Goal: Check status: Check status

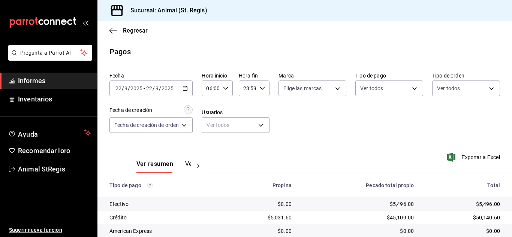
scroll to position [94, 0]
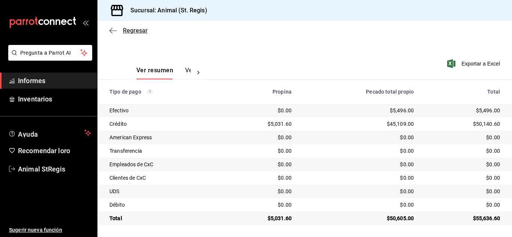
click at [131, 27] on font "Regresar" at bounding box center [135, 30] width 25 height 7
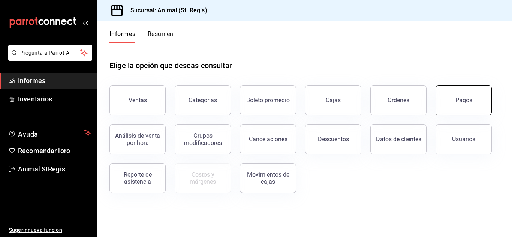
click at [466, 107] on button "Pagos" at bounding box center [463, 100] width 56 height 30
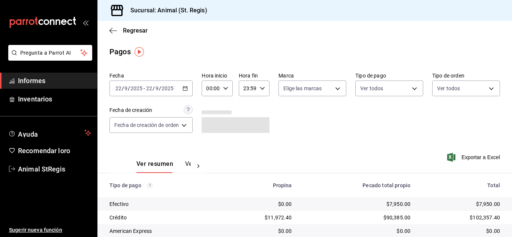
click at [227, 89] on icon "button" at bounding box center [225, 88] width 5 height 5
click at [211, 144] on font "02" at bounding box center [210, 143] width 6 height 6
type input "02:00"
click at [211, 151] on font "05" at bounding box center [210, 152] width 6 height 6
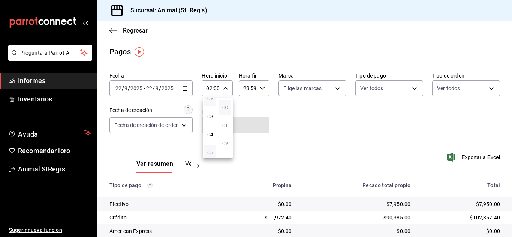
type input "05:00"
click at [369, 144] on div at bounding box center [256, 118] width 512 height 237
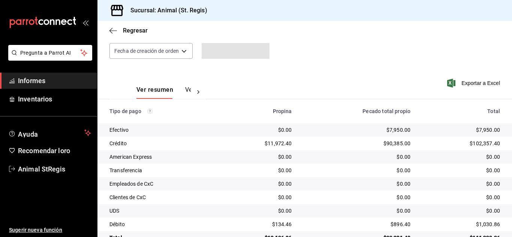
scroll to position [94, 0]
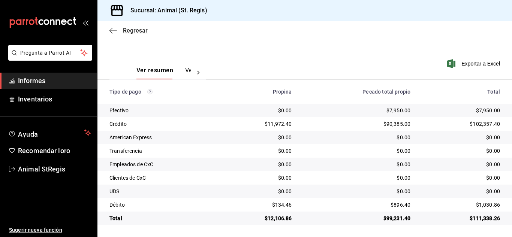
click at [128, 29] on font "Regresar" at bounding box center [135, 30] width 25 height 7
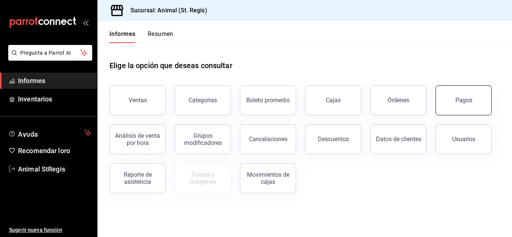
click at [467, 97] on font "Pagos" at bounding box center [463, 100] width 17 height 7
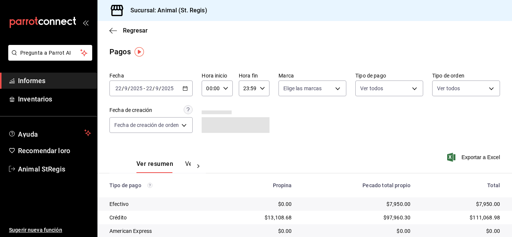
click at [225, 88] on icon "button" at bounding box center [225, 88] width 5 height 5
click at [210, 144] on font "02" at bounding box center [210, 143] width 6 height 6
type input "02:00"
click at [212, 152] on font "06" at bounding box center [210, 155] width 6 height 6
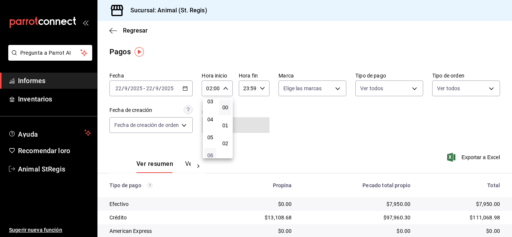
type input "06:00"
click at [373, 139] on div at bounding box center [256, 118] width 512 height 237
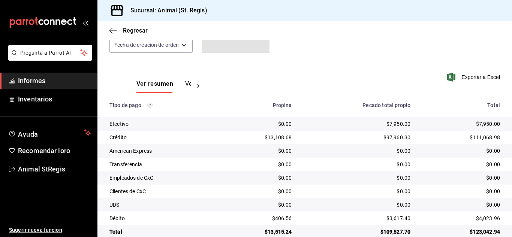
scroll to position [94, 0]
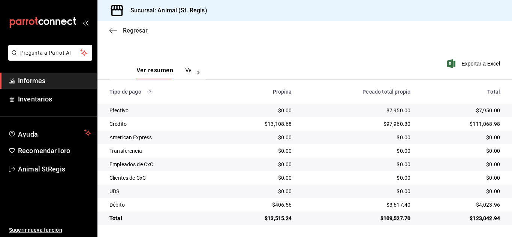
click at [137, 31] on font "Regresar" at bounding box center [135, 30] width 25 height 7
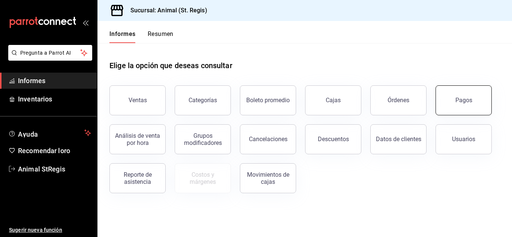
click at [451, 99] on button "Pagos" at bounding box center [463, 100] width 56 height 30
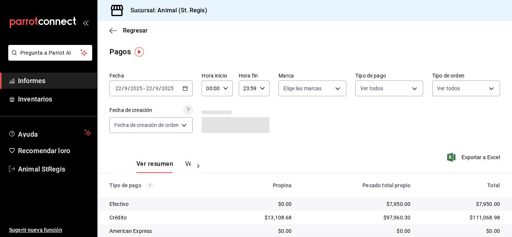
click at [225, 88] on icon "button" at bounding box center [225, 88] width 5 height 5
click at [210, 142] on font "02" at bounding box center [210, 143] width 6 height 6
type input "02:00"
click at [212, 152] on font "06" at bounding box center [210, 155] width 6 height 6
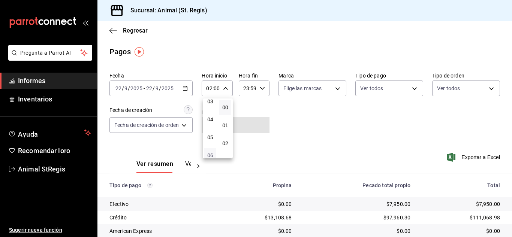
type input "06:00"
drag, startPoint x: 342, startPoint y: 142, endPoint x: 353, endPoint y: 143, distance: 11.3
click at [342, 142] on div at bounding box center [256, 118] width 512 height 237
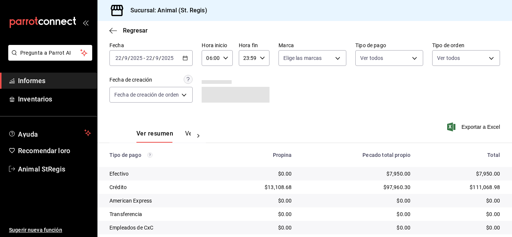
scroll to position [94, 0]
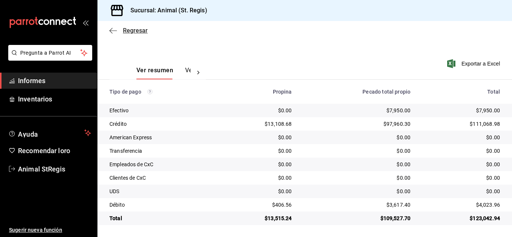
click at [131, 30] on font "Regresar" at bounding box center [135, 30] width 25 height 7
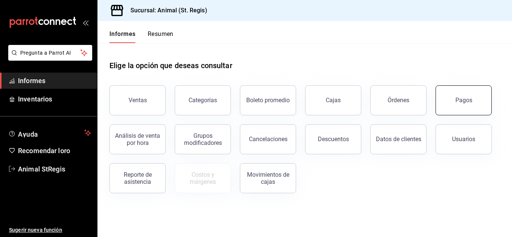
click at [463, 96] on button "Pagos" at bounding box center [463, 100] width 56 height 30
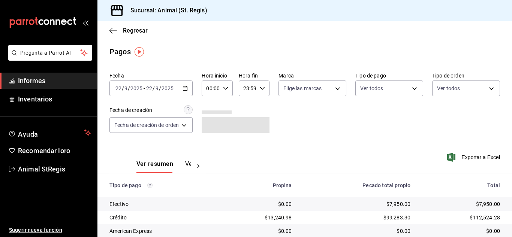
click at [225, 88] on icon "button" at bounding box center [225, 88] width 5 height 5
click at [208, 144] on font "02" at bounding box center [210, 143] width 6 height 6
type input "02:00"
click at [209, 142] on font "06" at bounding box center [210, 140] width 6 height 6
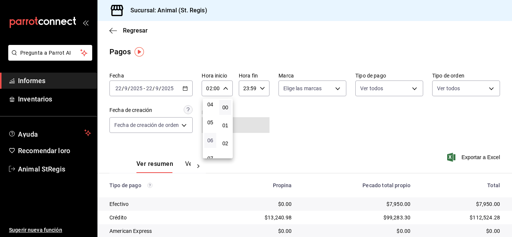
type input "06:00"
click at [381, 120] on div at bounding box center [256, 118] width 512 height 237
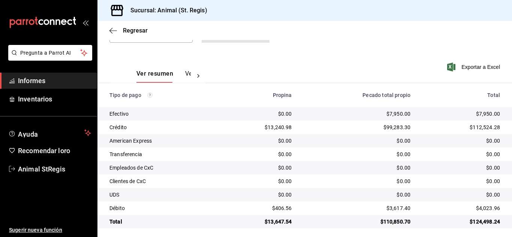
scroll to position [94, 0]
